Goal: Navigation & Orientation: Find specific page/section

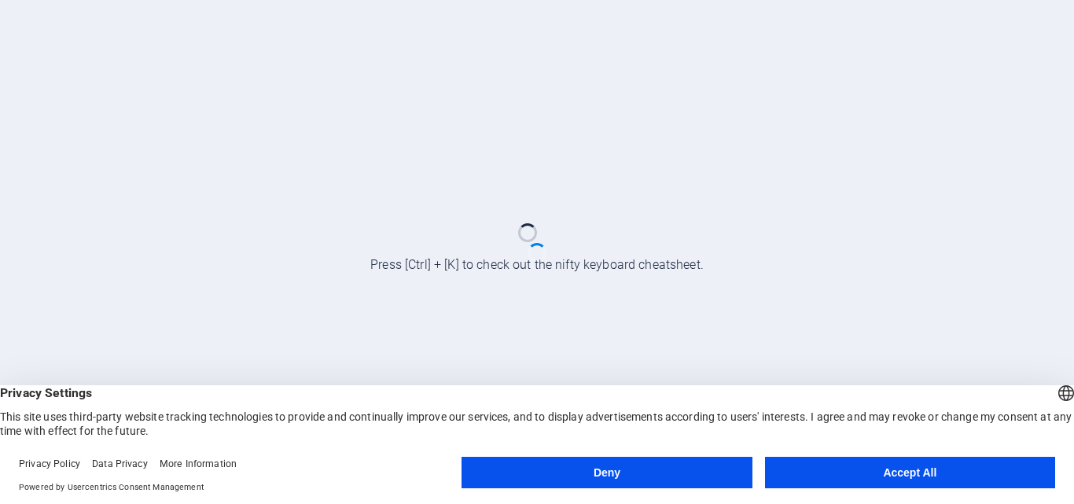
click at [964, 478] on button "Accept All" at bounding box center [910, 472] width 290 height 31
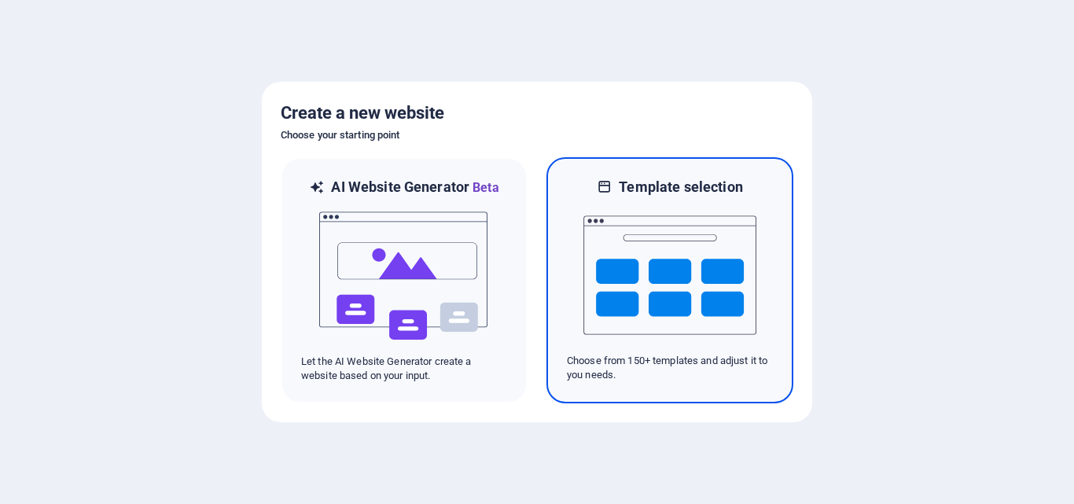
click at [650, 280] on img at bounding box center [670, 275] width 173 height 157
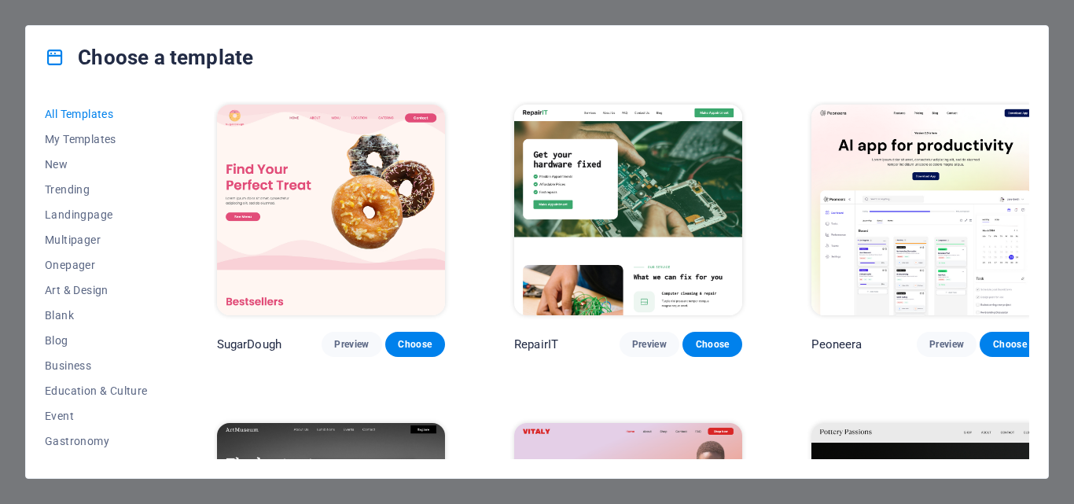
click at [1063, 164] on div "Choose a template All Templates My Templates New Trending Landingpage Multipage…" at bounding box center [537, 252] width 1074 height 504
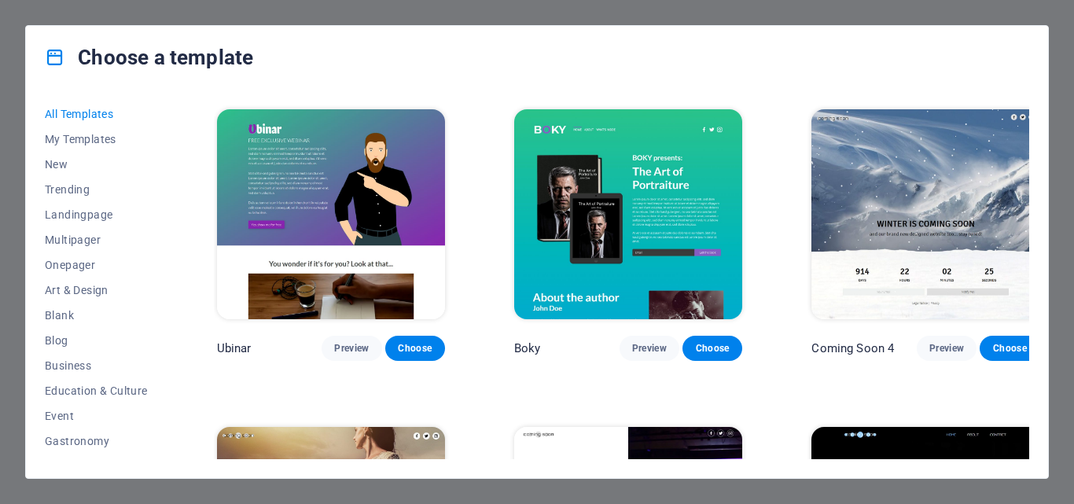
scroll to position [18033, 0]
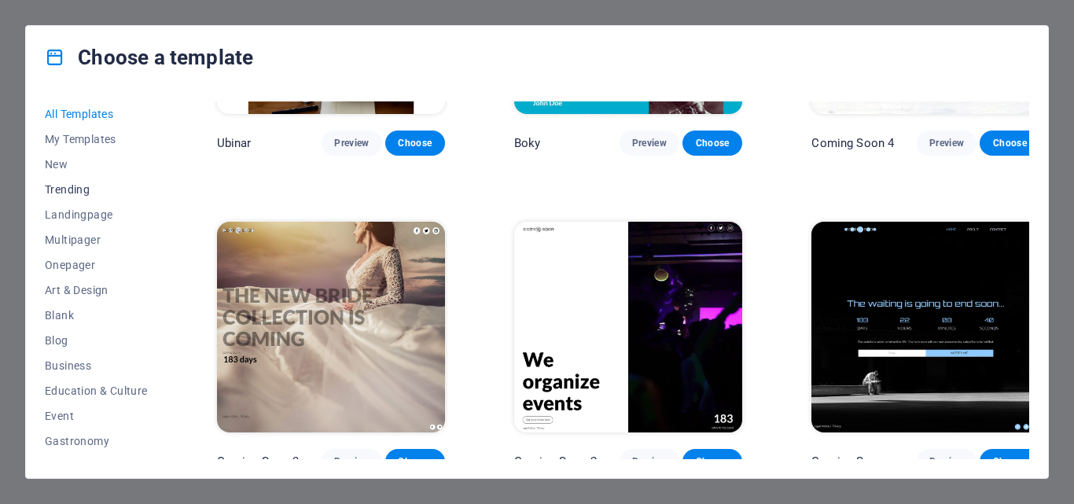
click at [56, 181] on button "Trending" at bounding box center [96, 189] width 103 height 25
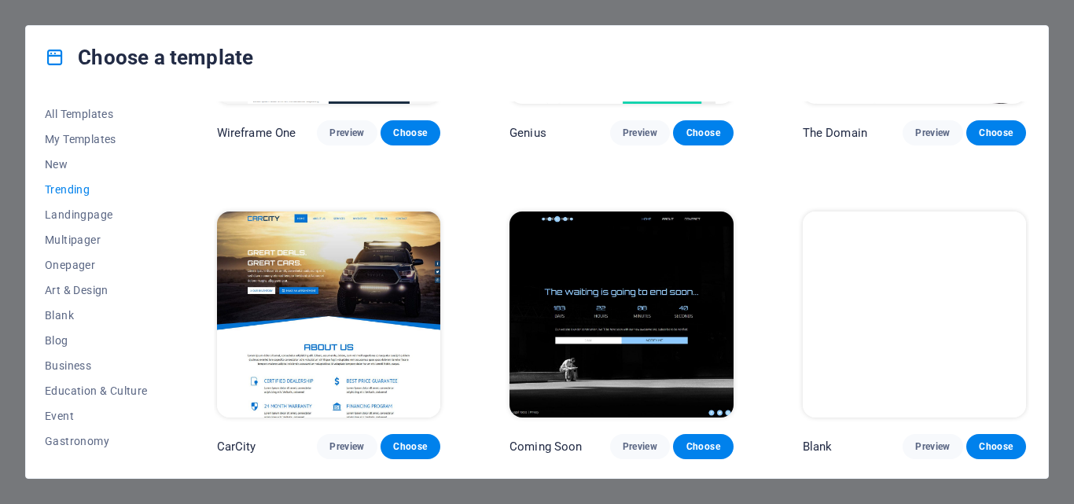
scroll to position [1452, 0]
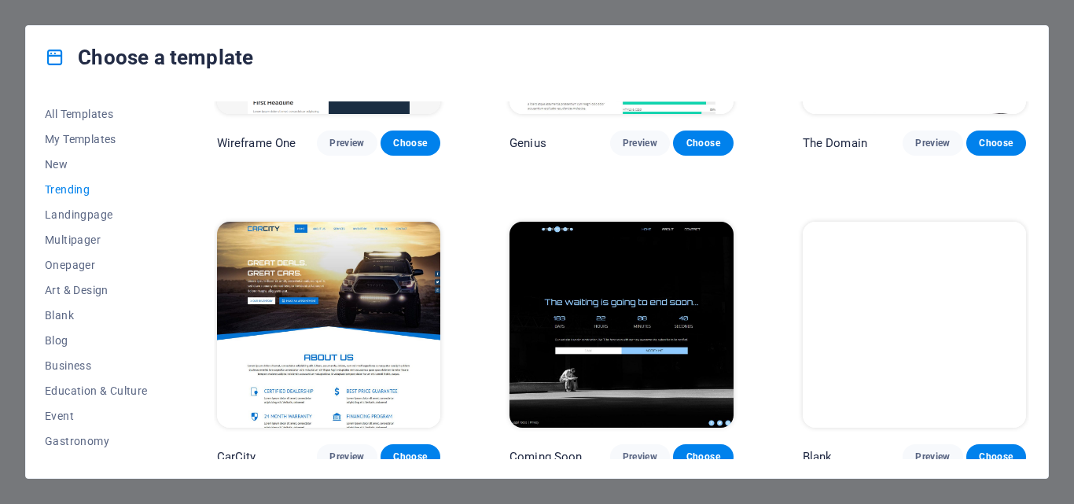
click at [57, 186] on span "Trending" at bounding box center [96, 189] width 103 height 13
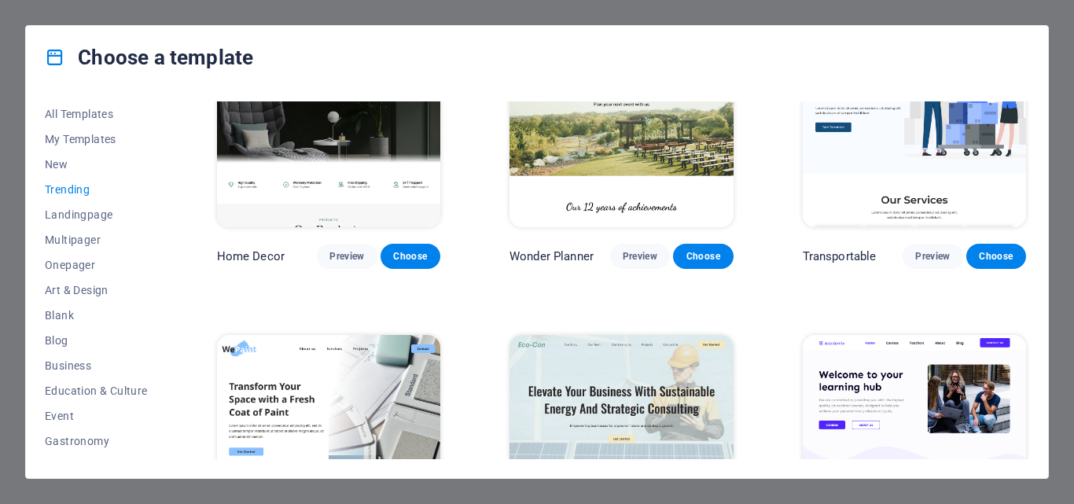
scroll to position [0, 0]
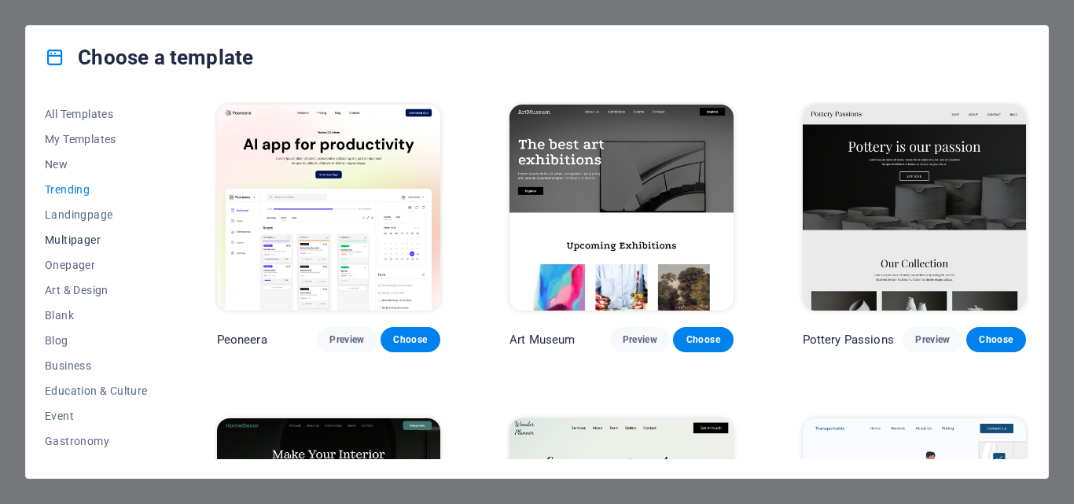
click at [67, 234] on span "Multipager" at bounding box center [96, 240] width 103 height 13
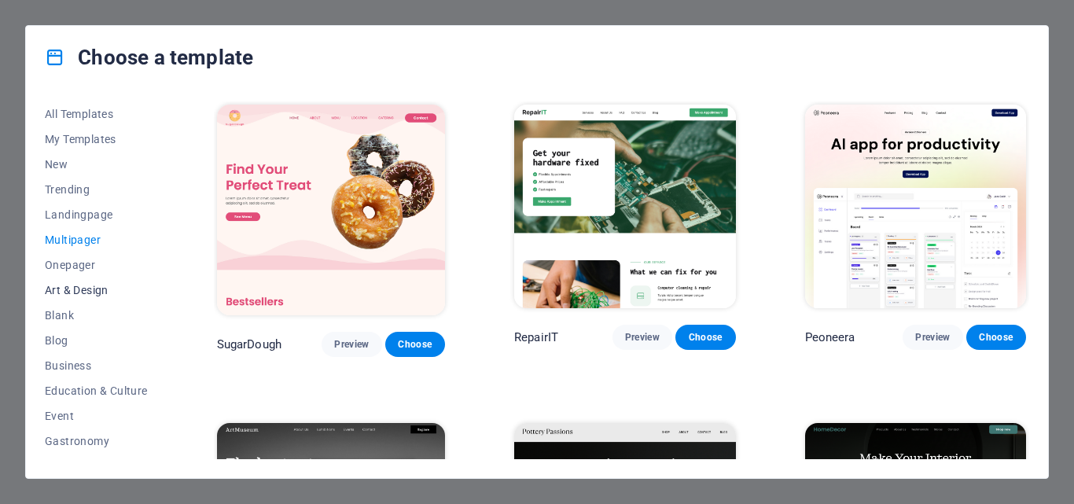
click at [68, 286] on span "Art & Design" at bounding box center [96, 290] width 103 height 13
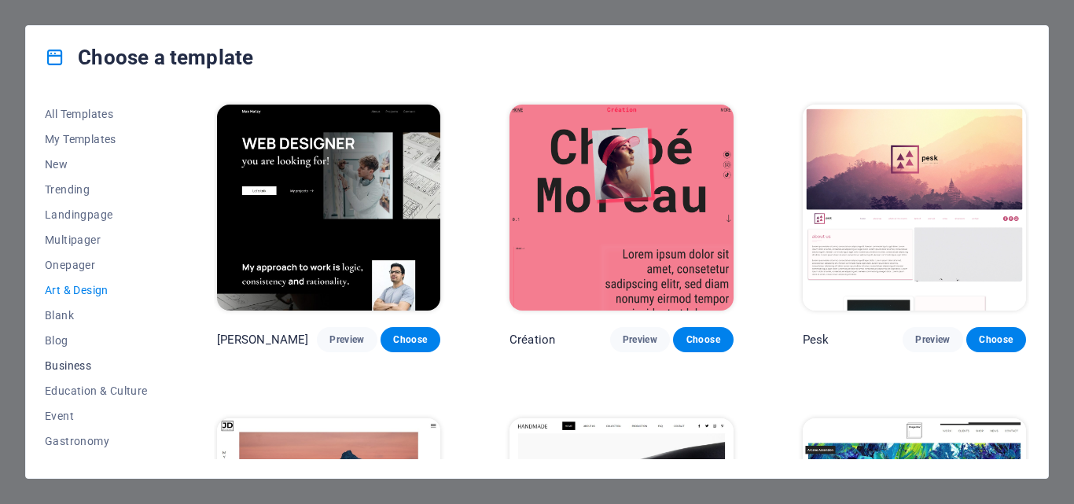
click at [61, 359] on span "Business" at bounding box center [96, 365] width 103 height 13
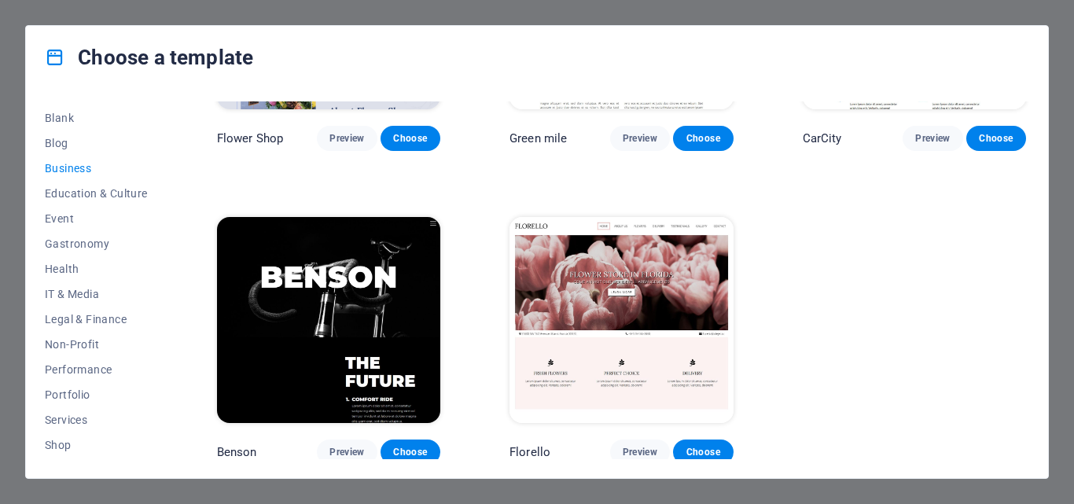
scroll to position [198, 0]
click at [72, 295] on span "IT & Media" at bounding box center [96, 293] width 103 height 13
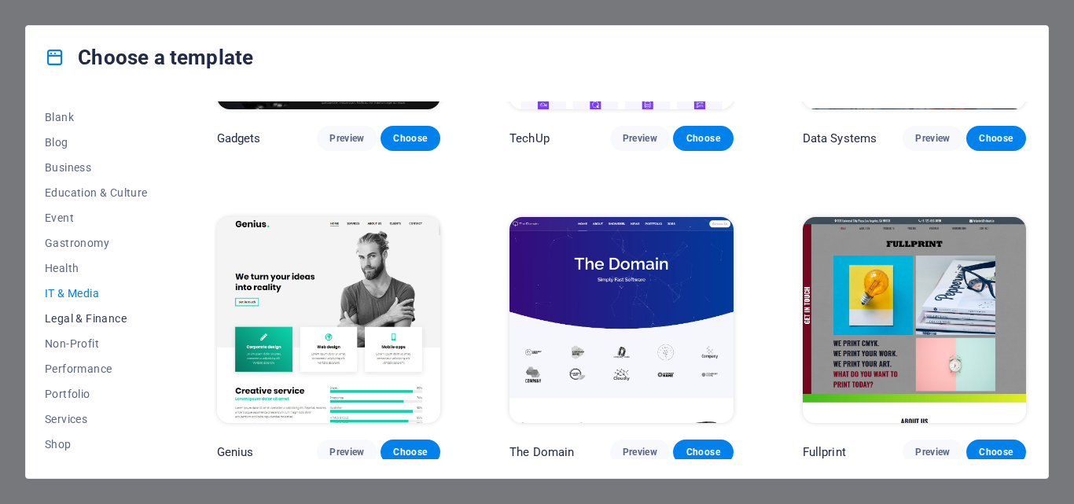
click at [72, 316] on span "Legal & Finance" at bounding box center [96, 318] width 103 height 13
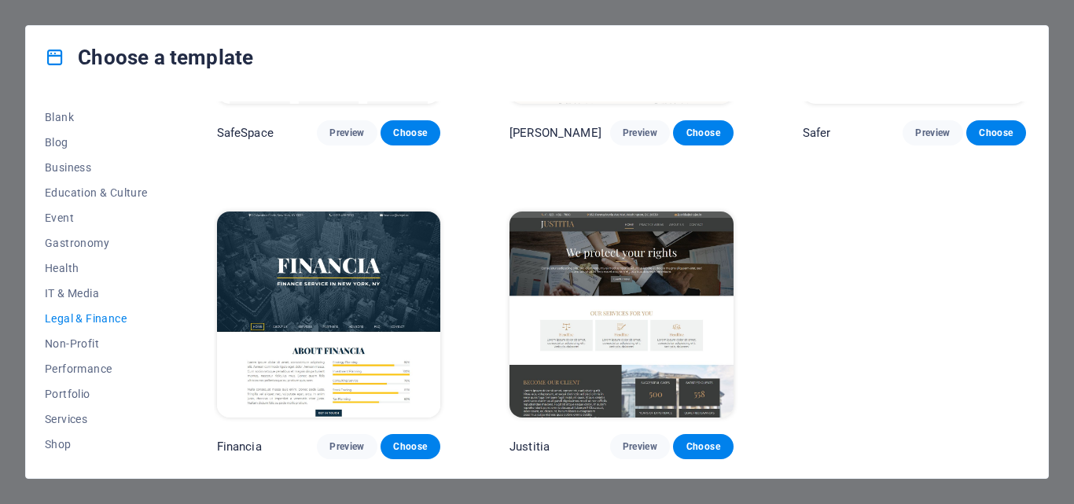
scroll to position [0, 0]
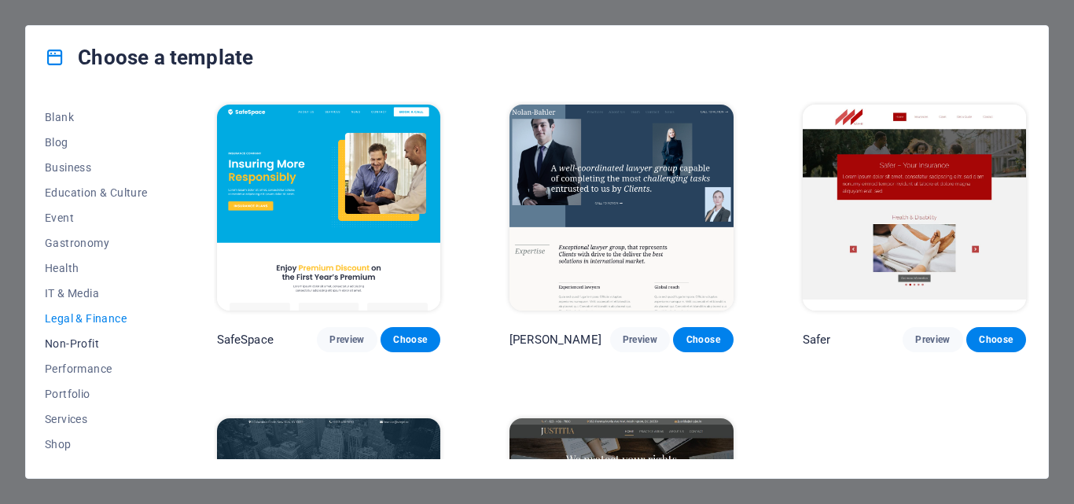
click at [72, 337] on span "Non-Profit" at bounding box center [96, 343] width 103 height 13
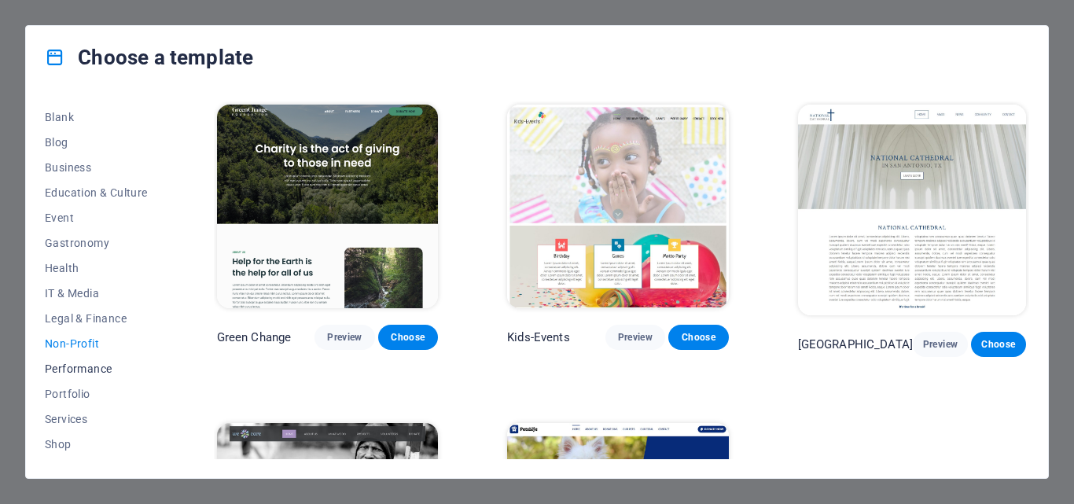
click at [72, 363] on span "Performance" at bounding box center [96, 369] width 103 height 13
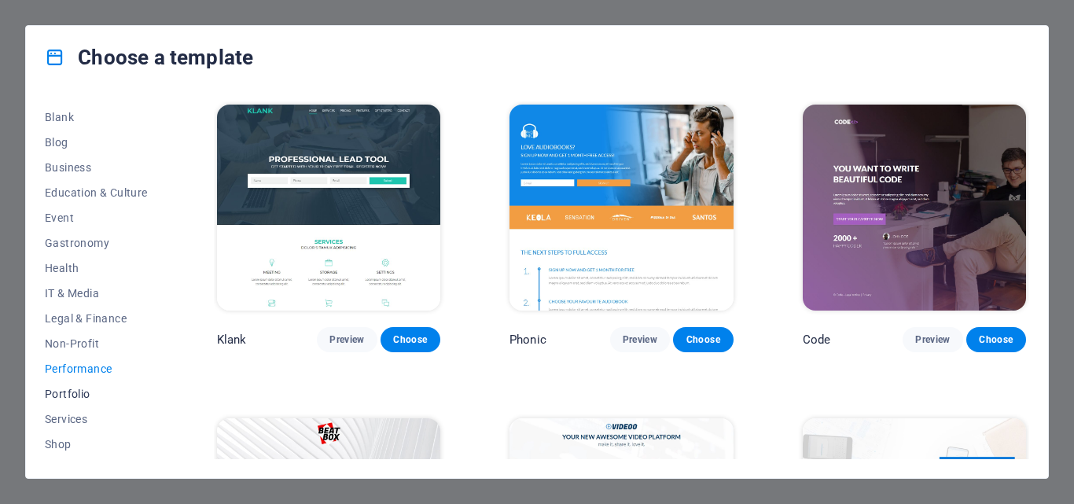
click at [69, 383] on button "Portfolio" at bounding box center [96, 393] width 103 height 25
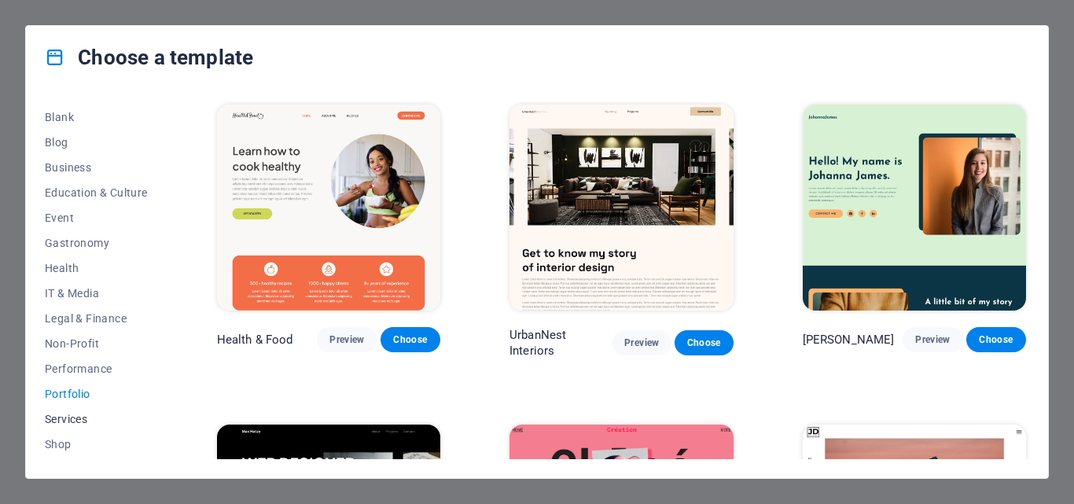
click at [61, 416] on span "Services" at bounding box center [96, 419] width 103 height 13
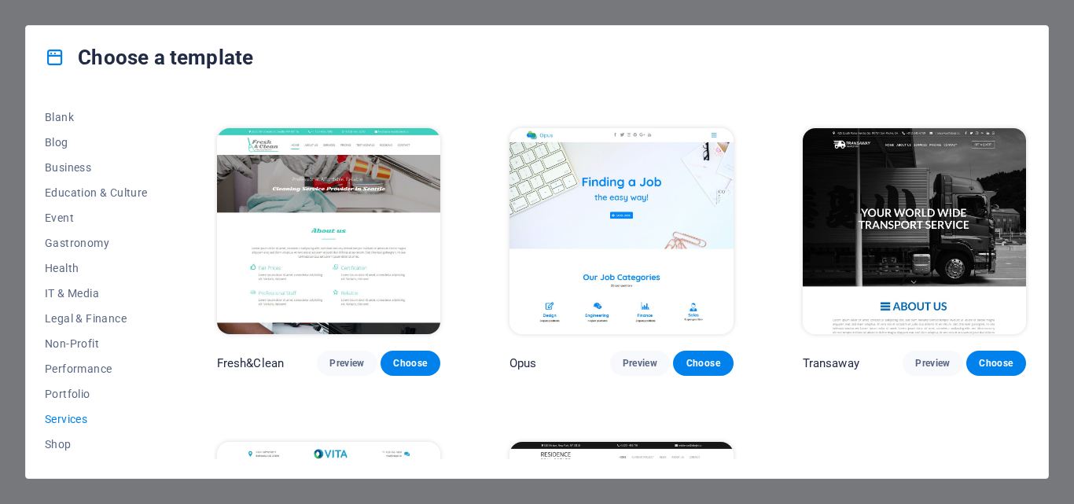
scroll to position [1547, 0]
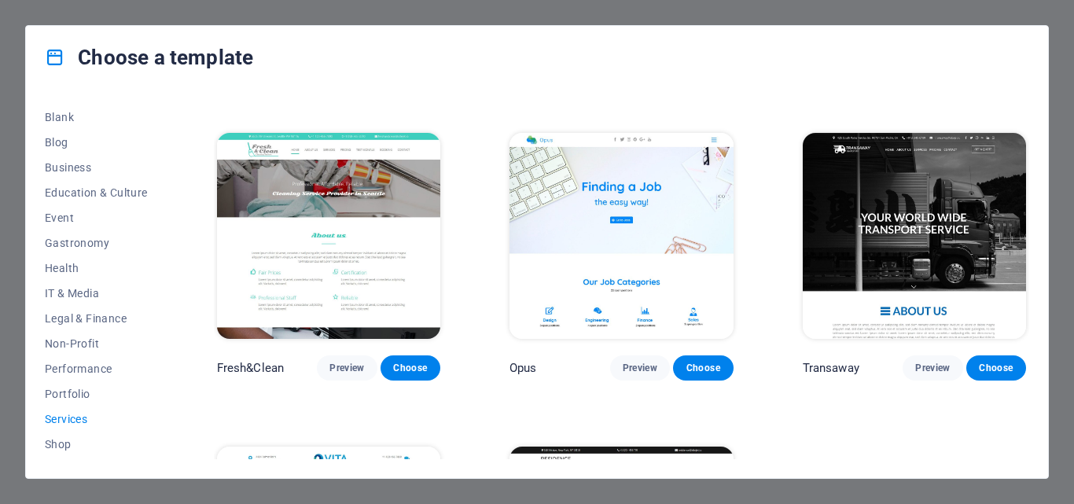
click at [971, 285] on img at bounding box center [914, 236] width 223 height 206
